Goal: Check status: Check status

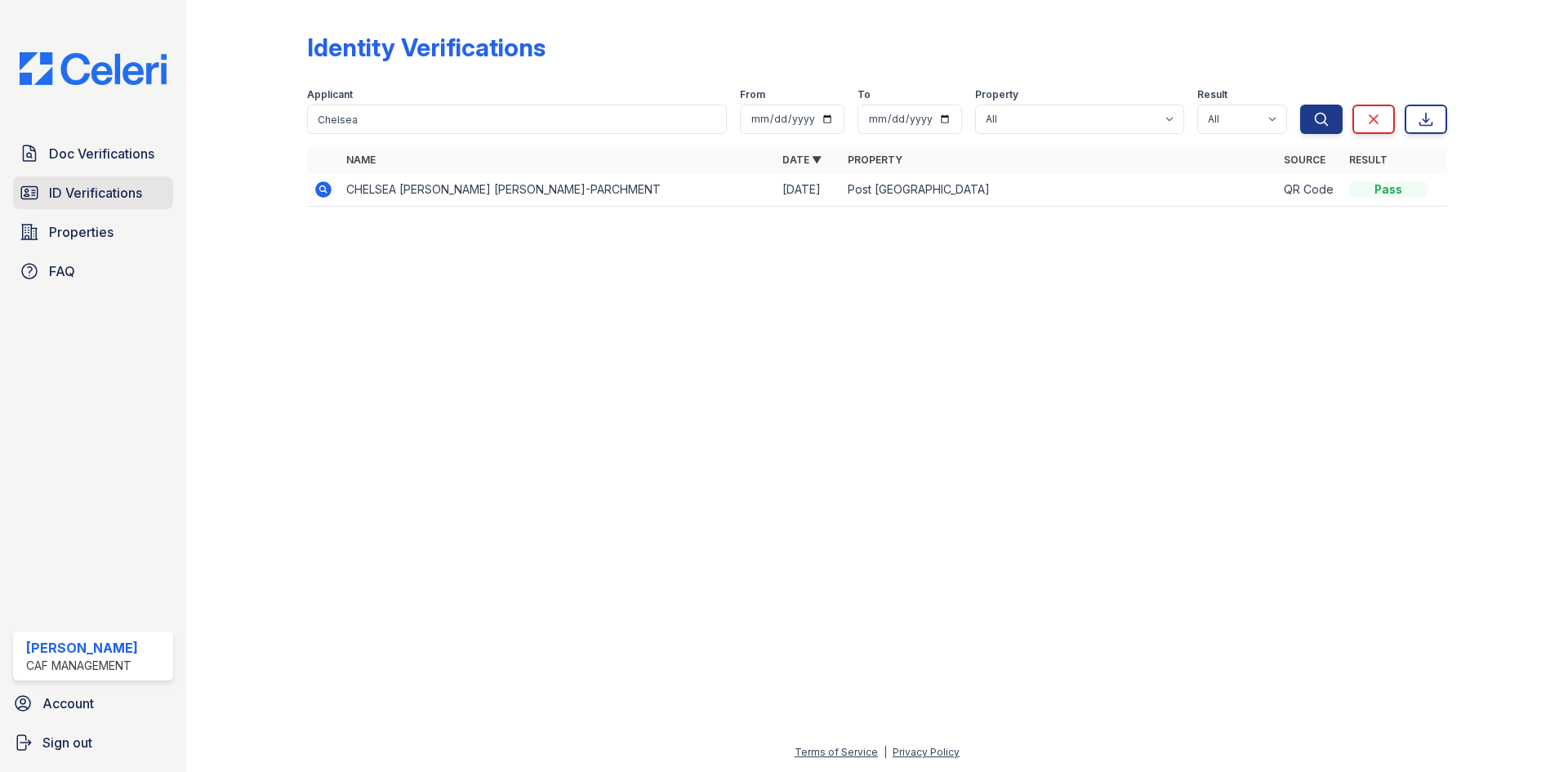
click at [109, 197] on span "ID Verifications" at bounding box center [96, 192] width 93 height 20
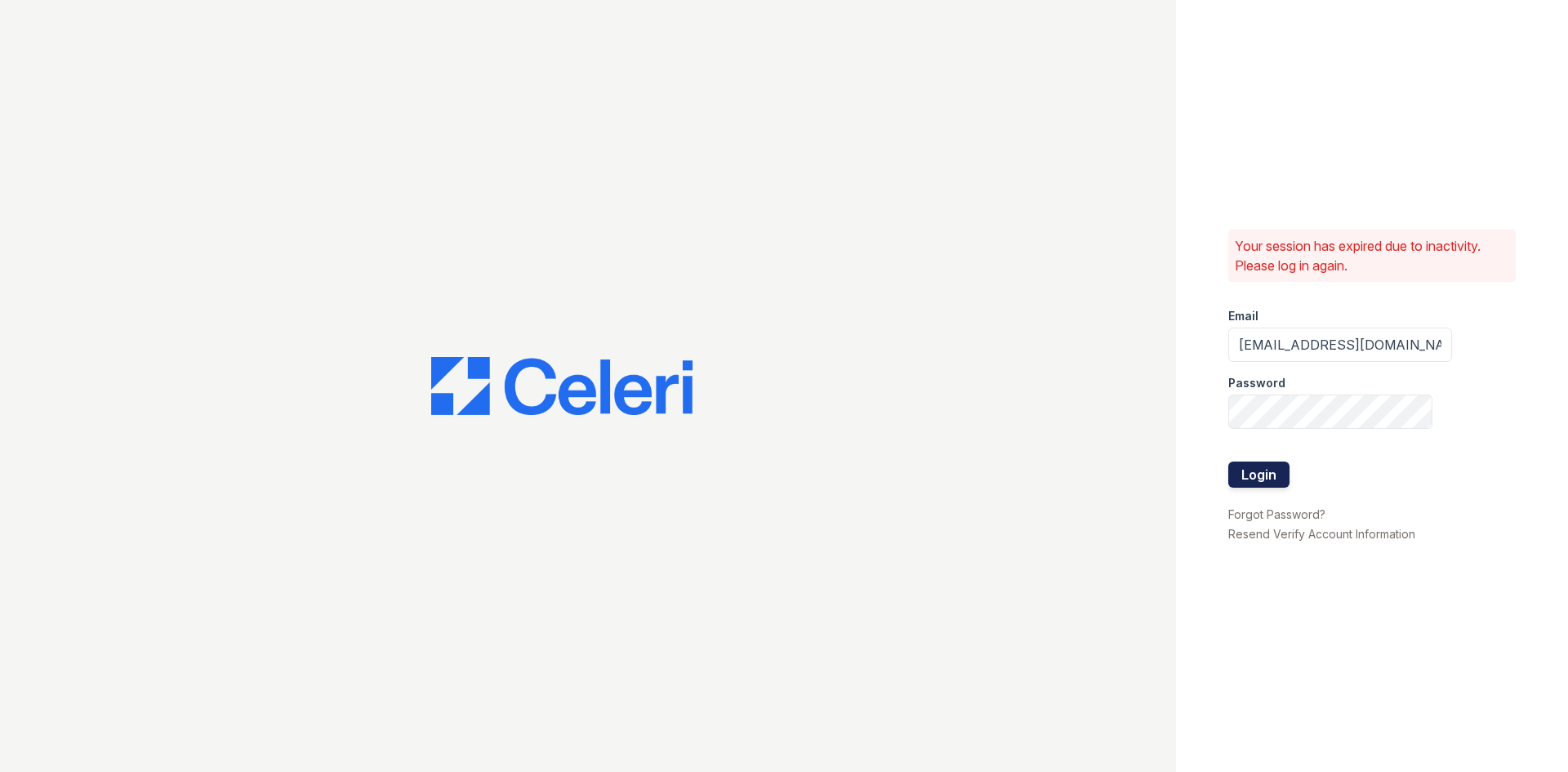
click at [1235, 471] on button "Login" at bounding box center [1259, 475] width 61 height 26
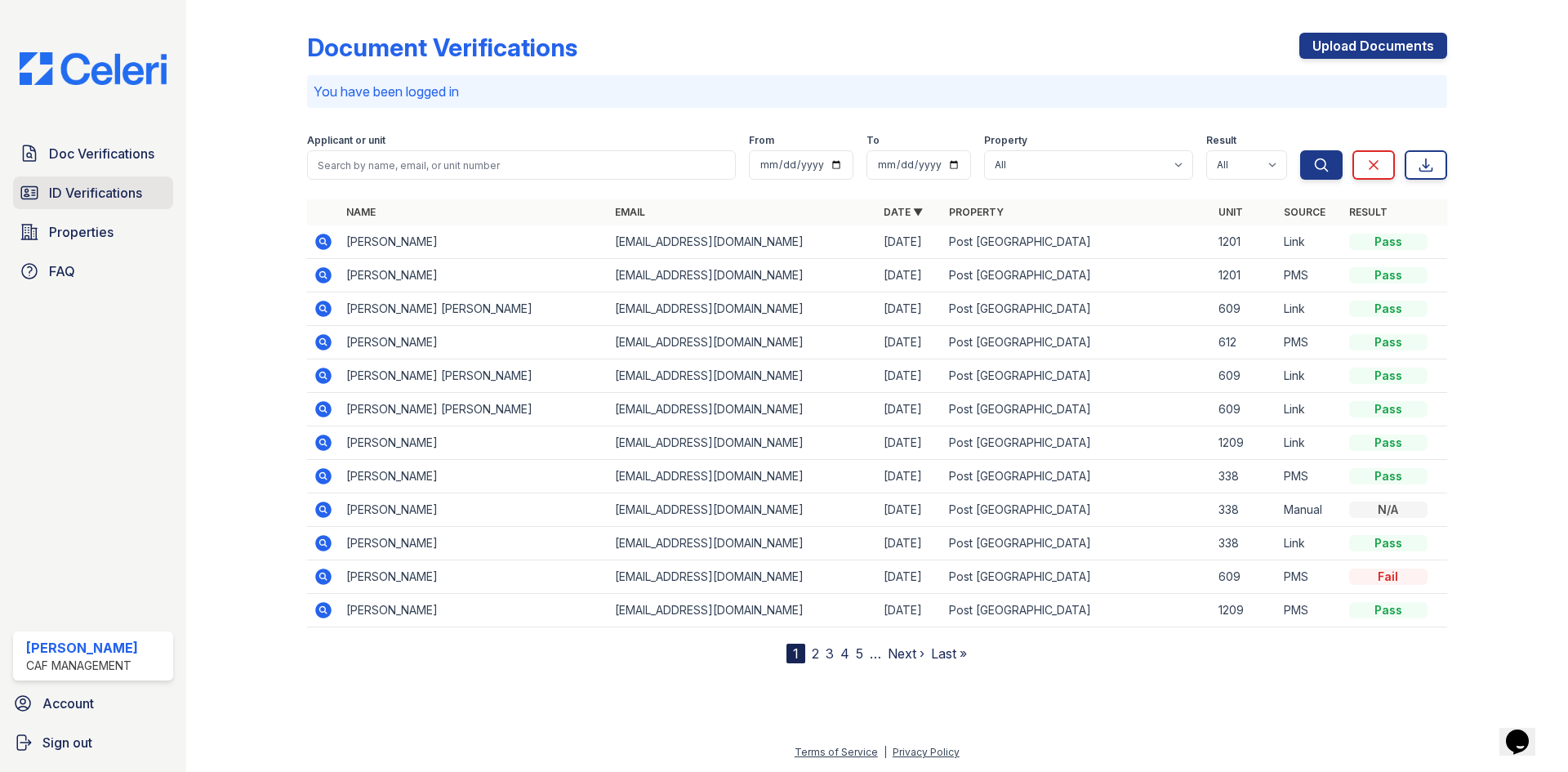
drag, startPoint x: 99, startPoint y: 203, endPoint x: 142, endPoint y: 185, distance: 46.6
click at [99, 203] on span "ID Verifications" at bounding box center [96, 192] width 93 height 20
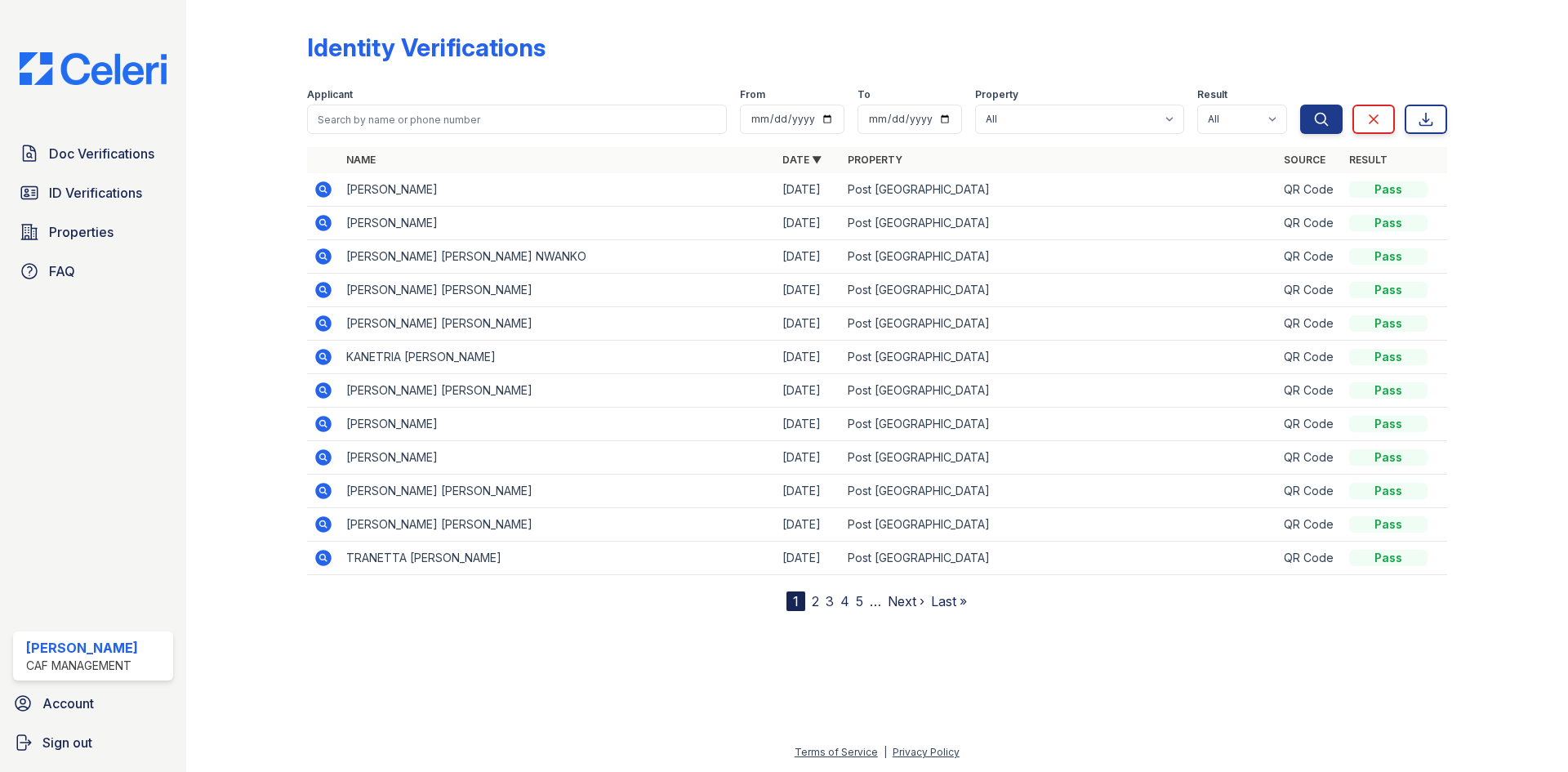
click at [332, 187] on icon at bounding box center [323, 189] width 20 height 20
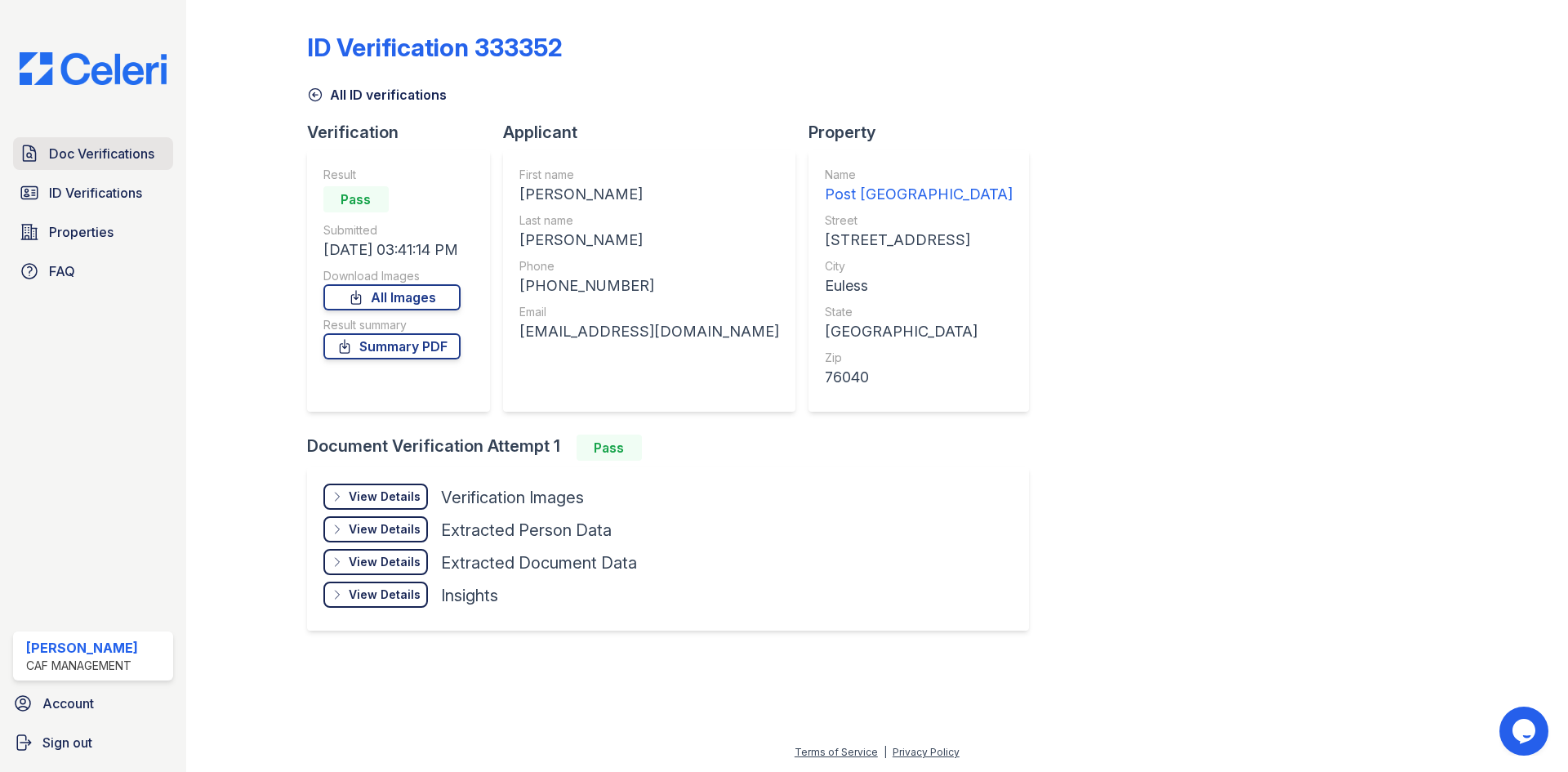
drag, startPoint x: 128, startPoint y: 191, endPoint x: 167, endPoint y: 170, distance: 44.3
click at [128, 191] on span "ID Verifications" at bounding box center [96, 192] width 93 height 20
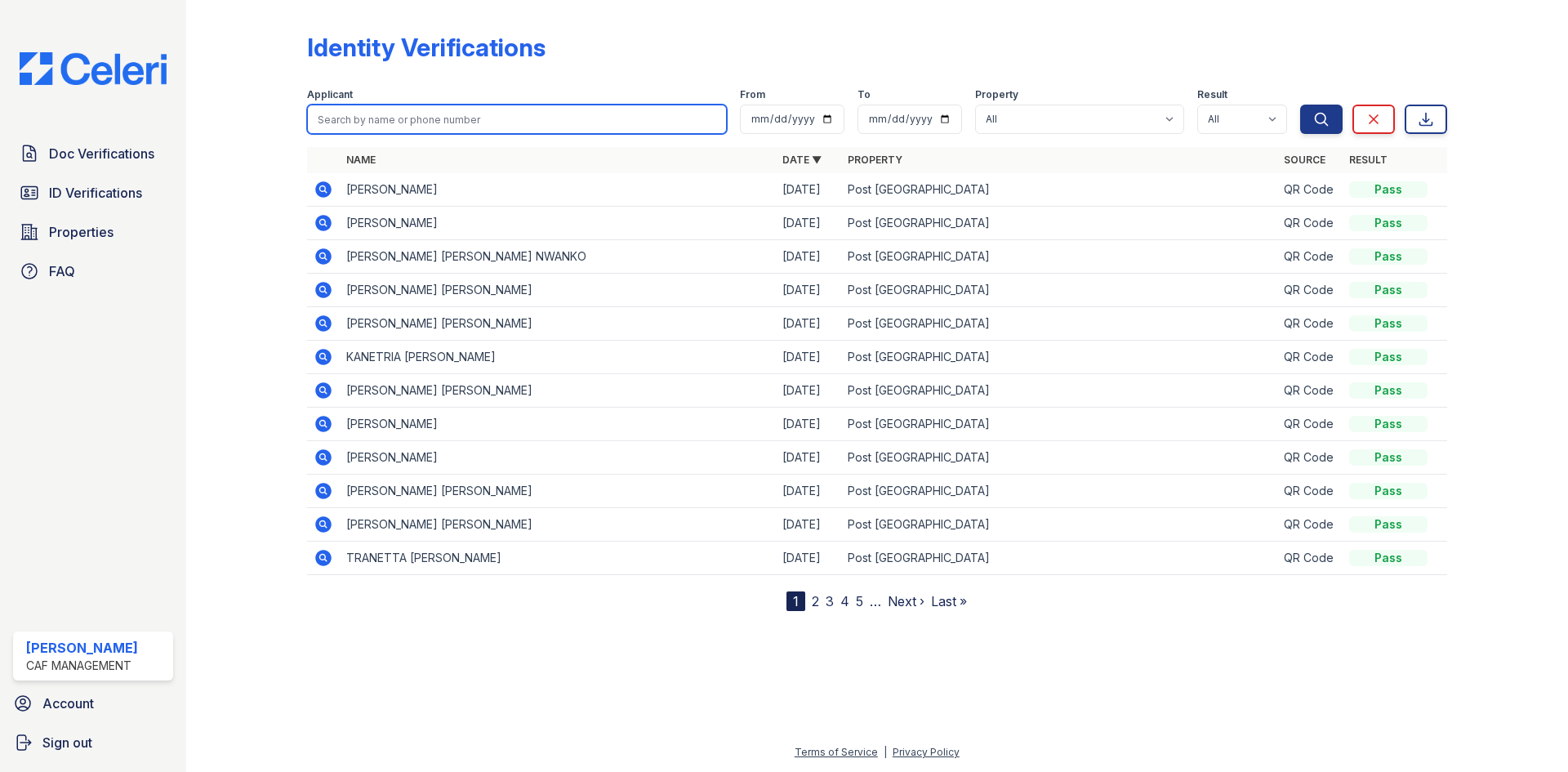
click at [381, 124] on input "search" at bounding box center [517, 120] width 420 height 30
type input "[PERSON_NAME]"
click at [1300, 105] on button "Search" at bounding box center [1321, 120] width 43 height 30
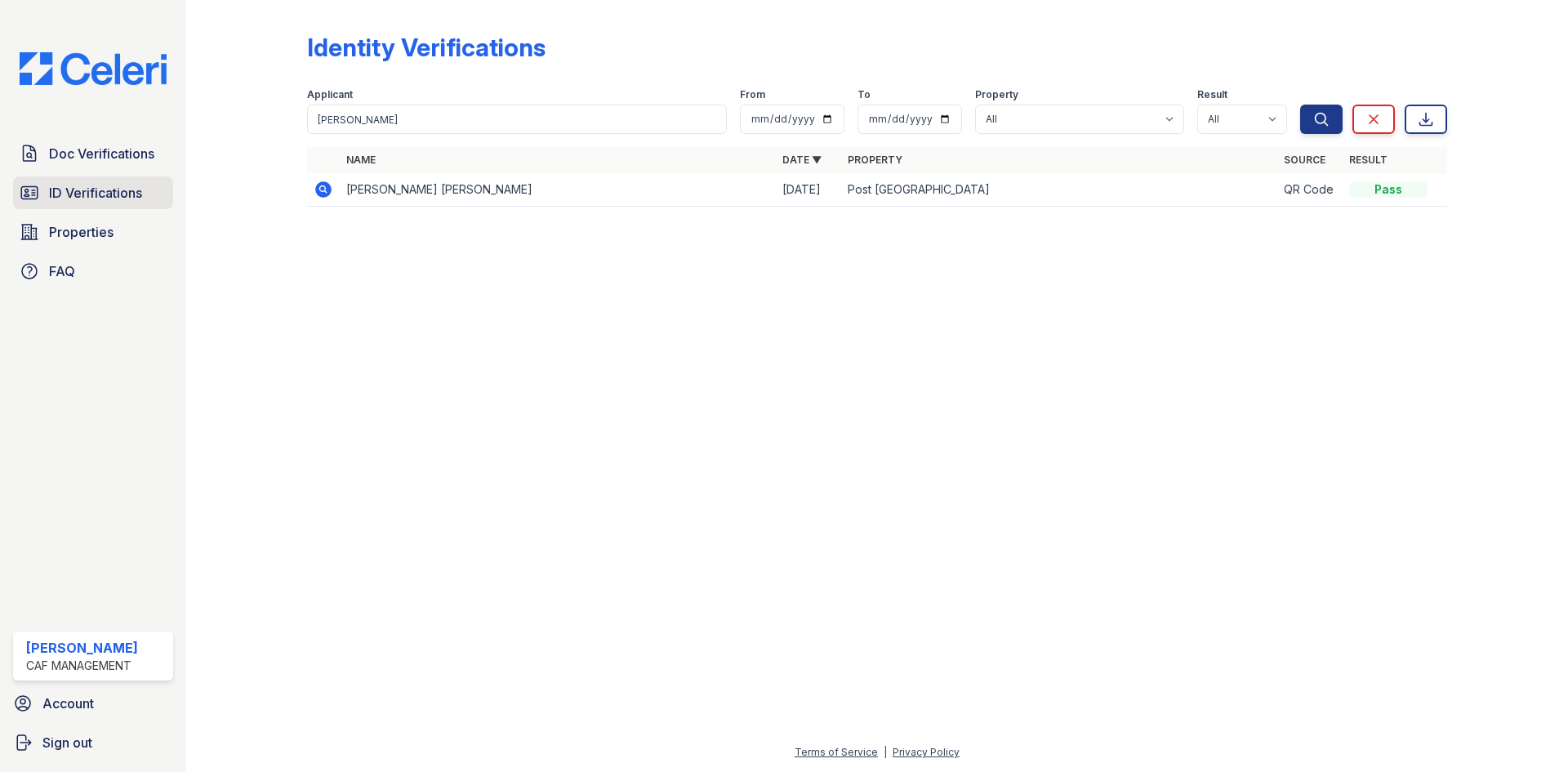
click at [114, 199] on span "ID Verifications" at bounding box center [96, 192] width 93 height 20
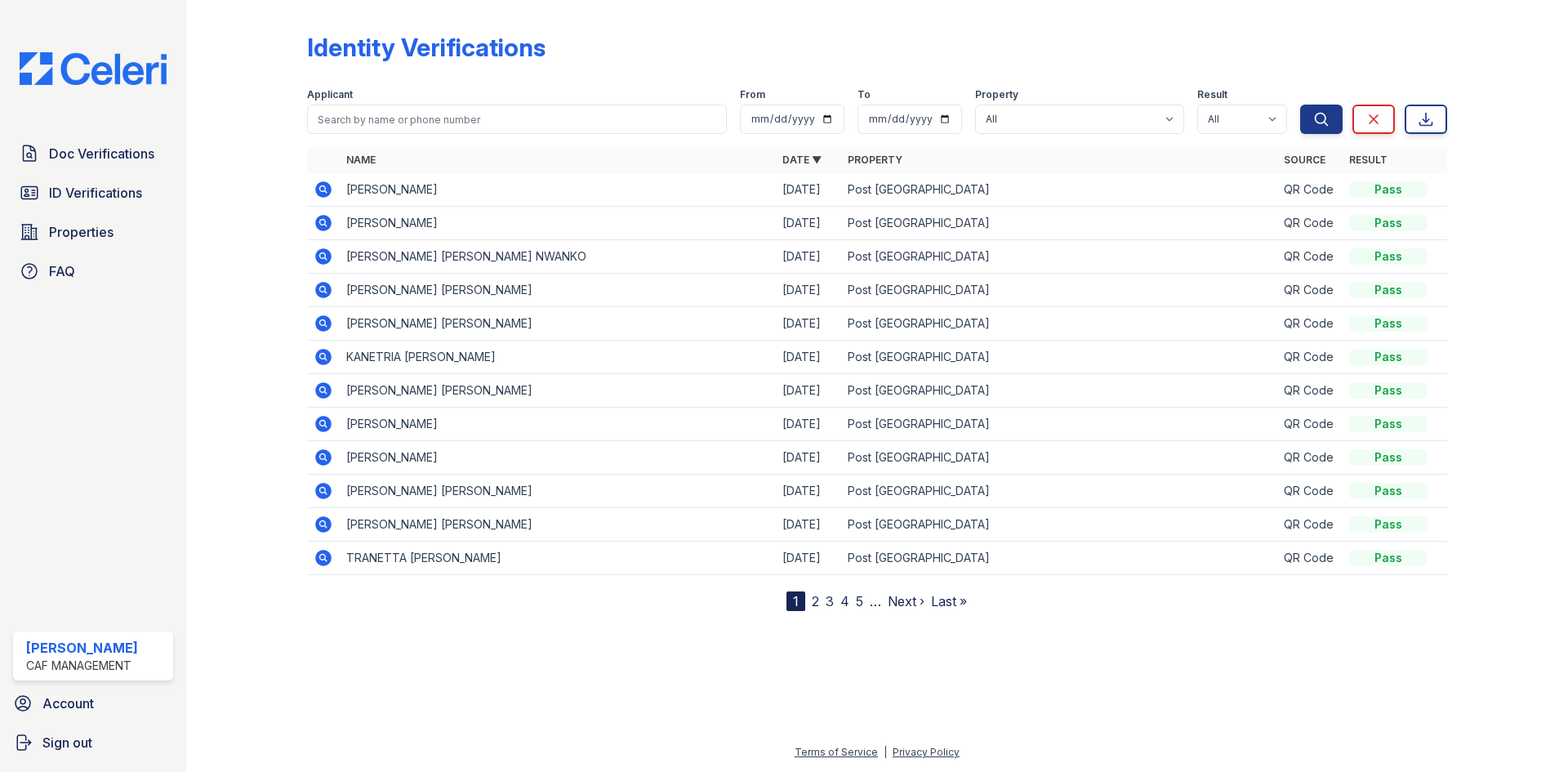
click at [331, 189] on icon at bounding box center [323, 190] width 17 height 17
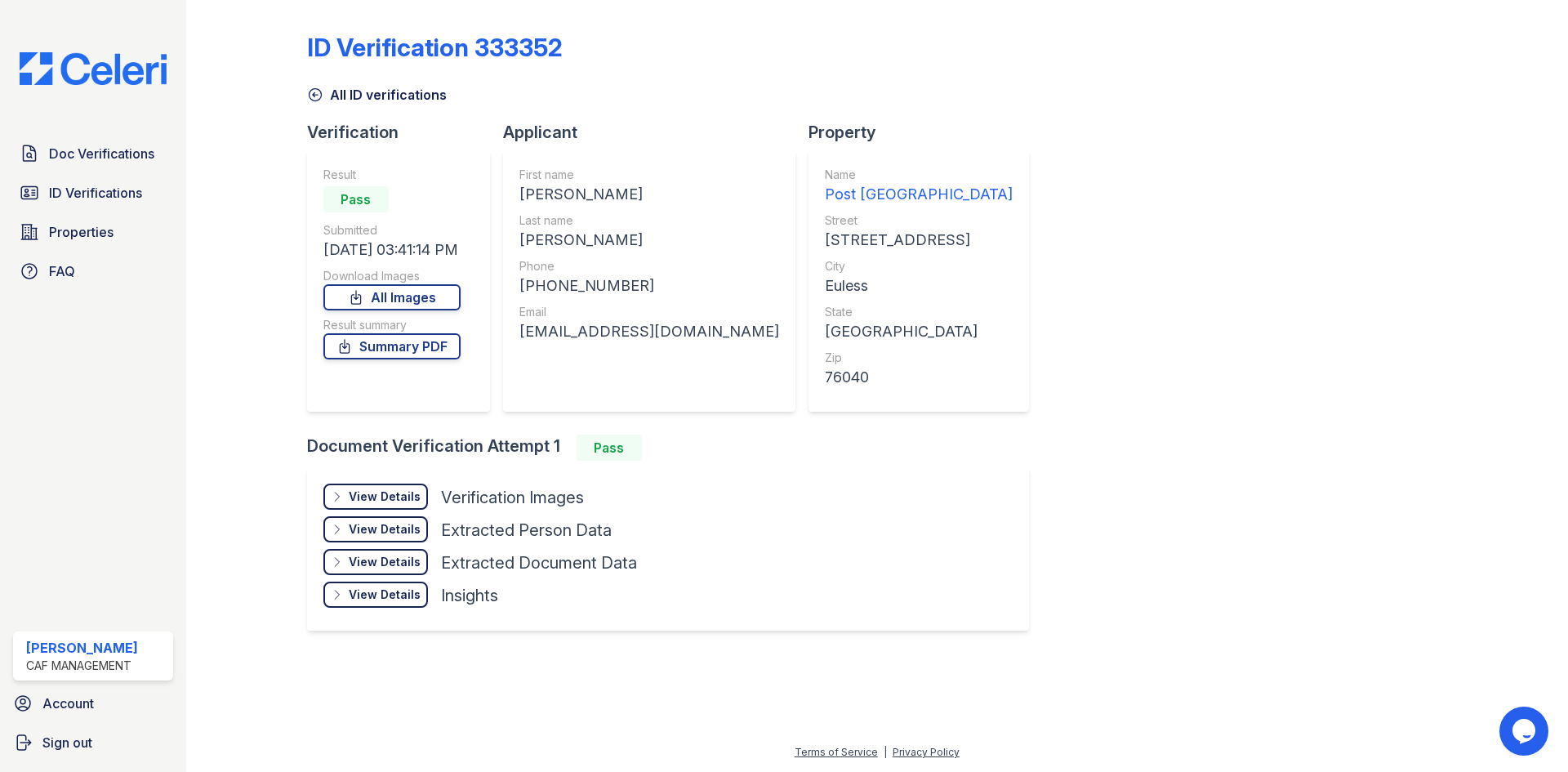
click at [415, 495] on div "View Details" at bounding box center [384, 497] width 72 height 17
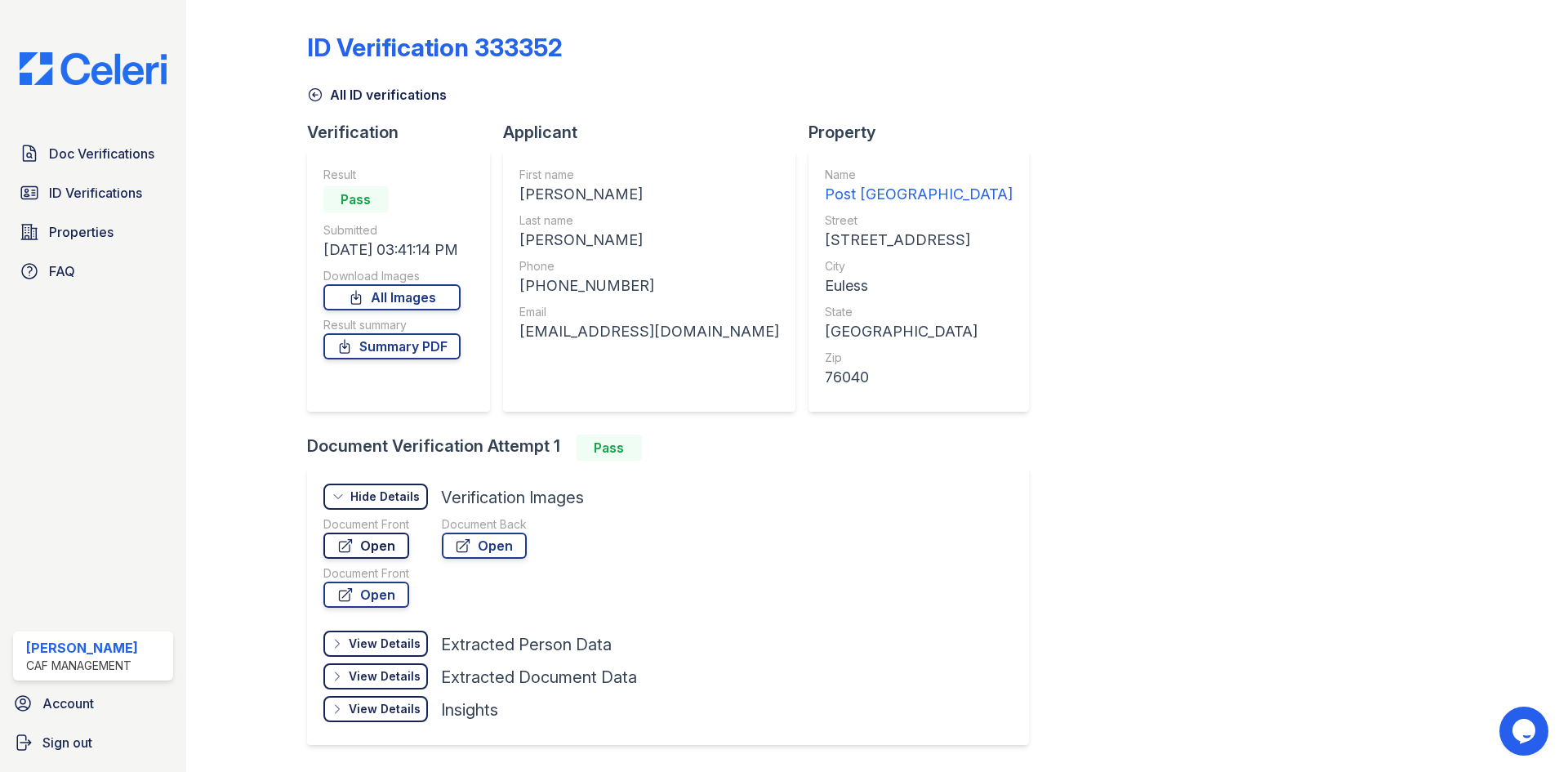
click at [395, 537] on link "Open" at bounding box center [366, 545] width 85 height 26
